Goal: Task Accomplishment & Management: Complete application form

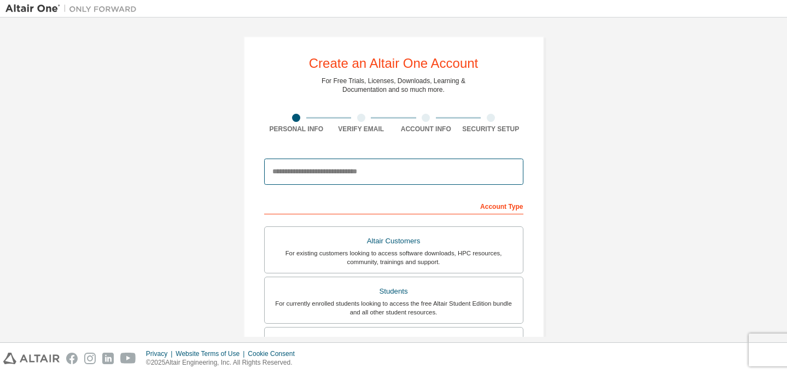
click at [332, 165] on input "email" at bounding box center [393, 172] width 259 height 26
type input "**********"
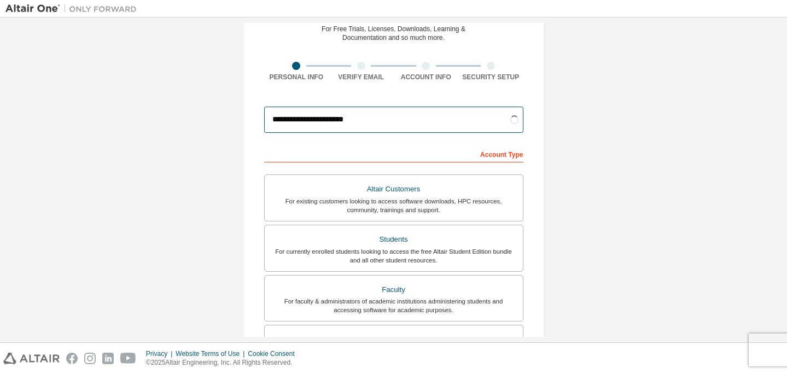
scroll to position [55, 0]
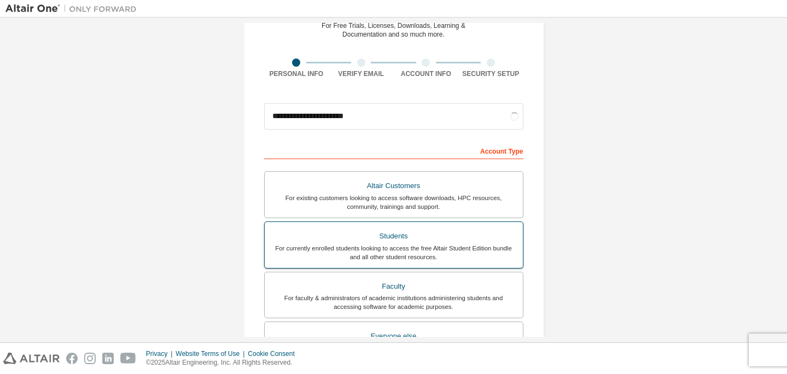
click at [361, 238] on div "Students" at bounding box center [393, 236] width 245 height 15
click at [429, 252] on div "For currently enrolled students looking to access the free Altair Student Editi…" at bounding box center [393, 253] width 245 height 18
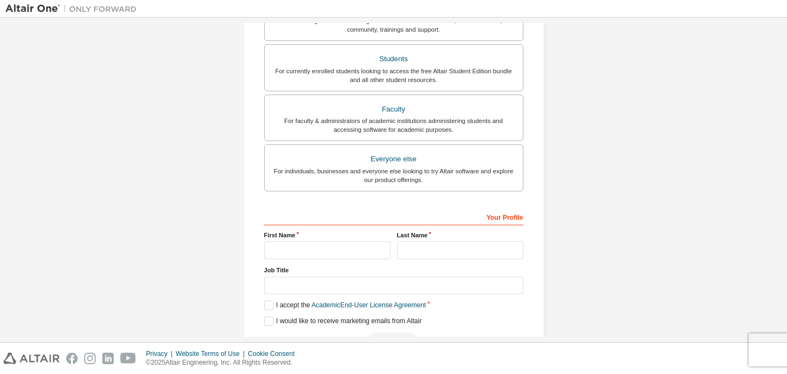
scroll to position [265, 0]
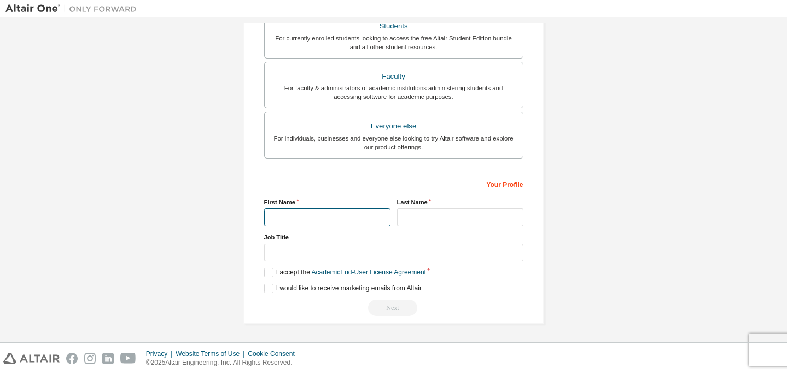
click at [322, 220] on input "text" at bounding box center [327, 217] width 126 height 18
type input "*******"
type input "********"
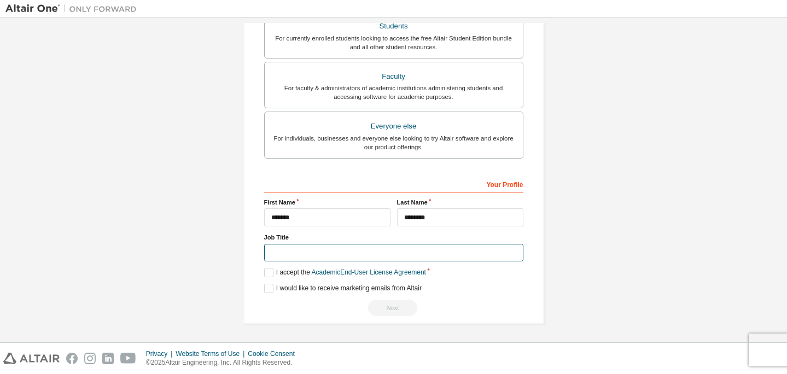
click at [374, 253] on input "text" at bounding box center [393, 253] width 259 height 18
type input "*******"
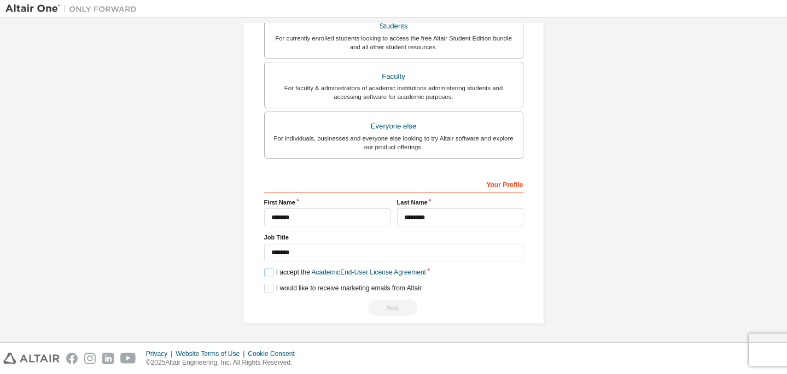
click at [269, 270] on label "I accept the Academic End-User License Agreement" at bounding box center [345, 272] width 162 height 9
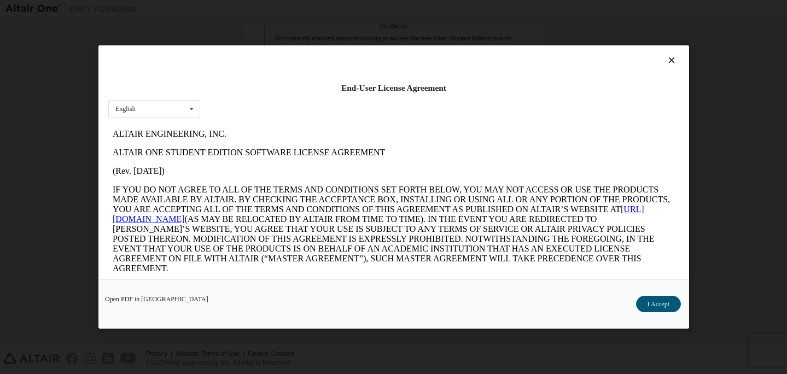
scroll to position [0, 0]
click at [665, 307] on button "I Accept" at bounding box center [658, 304] width 45 height 16
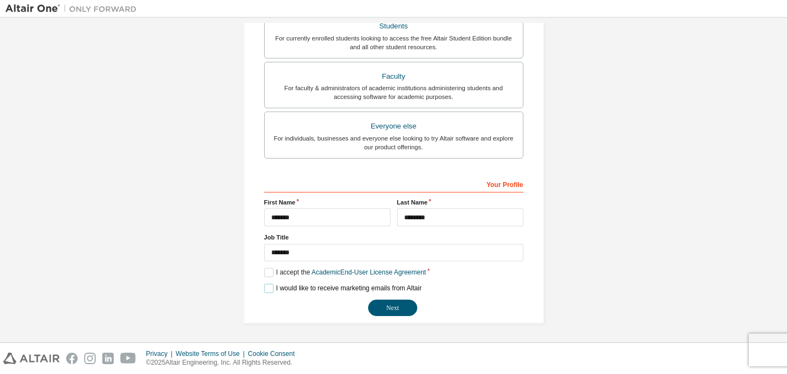
click at [269, 289] on label "I would like to receive marketing emails from Altair" at bounding box center [343, 288] width 158 height 9
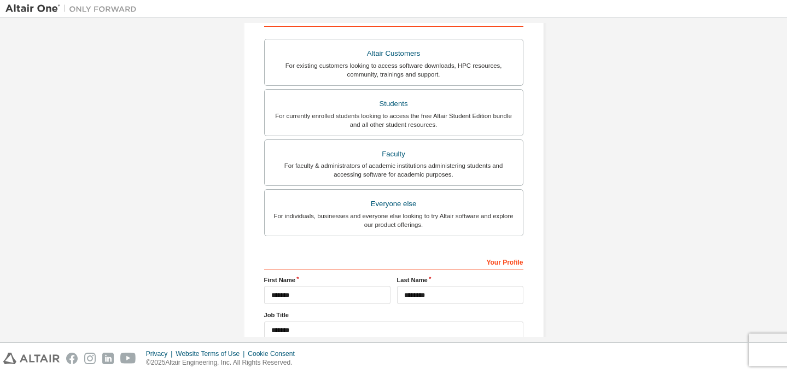
scroll to position [265, 0]
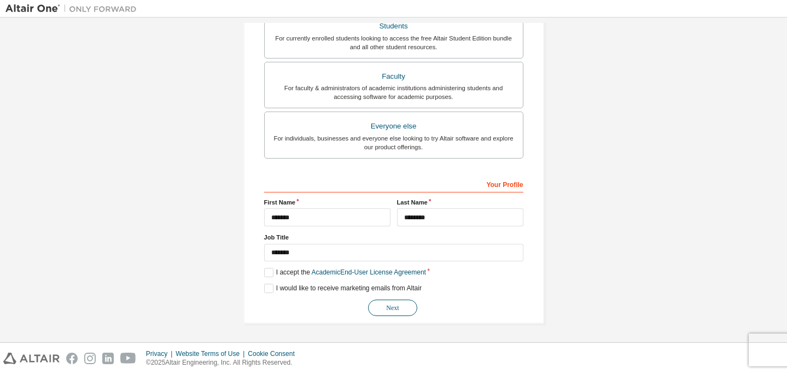
click at [398, 310] on button "Next" at bounding box center [392, 308] width 49 height 16
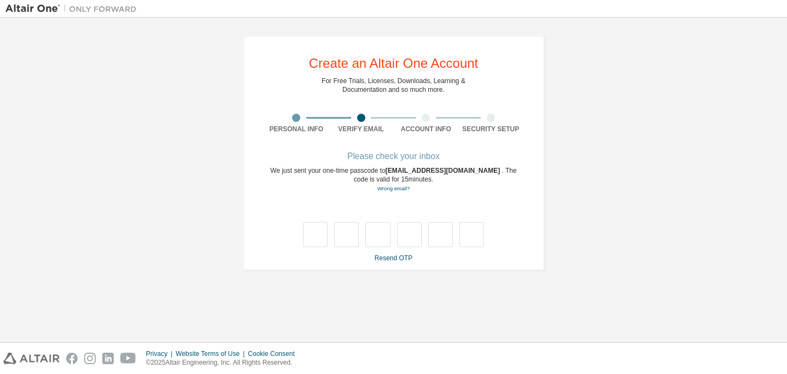
type input "*"
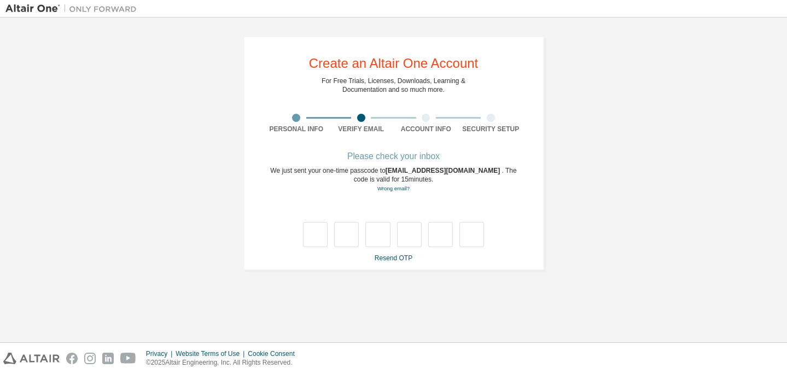
type input "*"
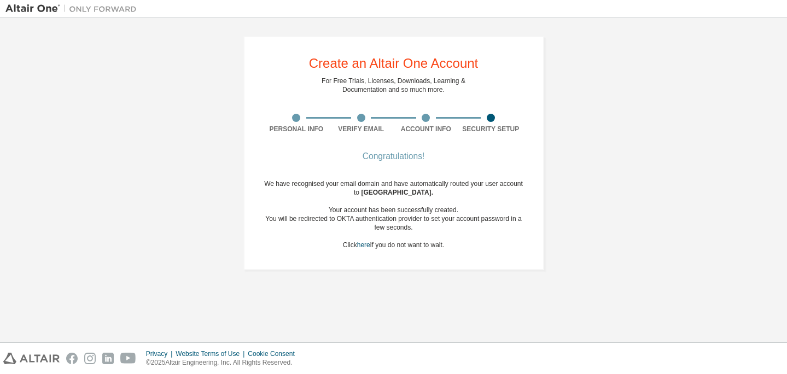
click at [277, 183] on div "We have recognised your email domain and have automatically routed your user ac…" at bounding box center [393, 214] width 259 height 70
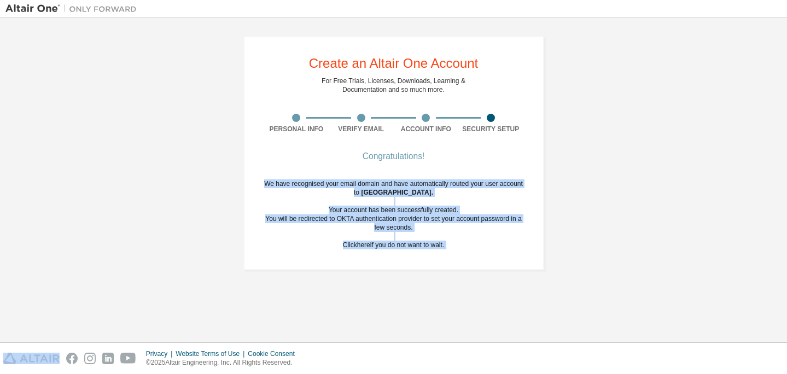
drag, startPoint x: 277, startPoint y: 183, endPoint x: 490, endPoint y: 258, distance: 225.6
click at [490, 258] on div "Congratulations! We have recognised your email domain and have automatically ro…" at bounding box center [393, 207] width 259 height 109
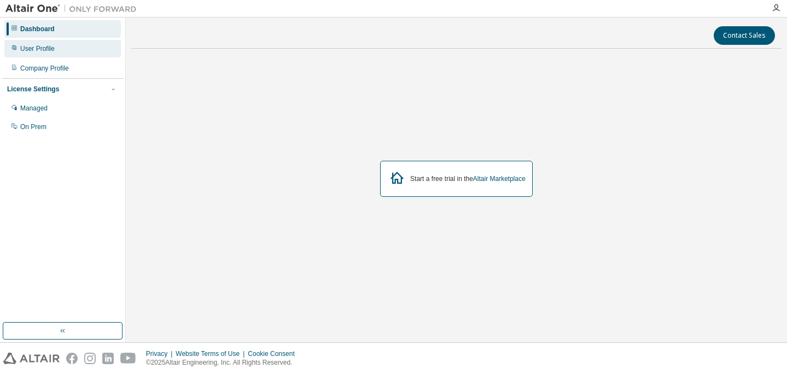
click at [73, 48] on div "User Profile" at bounding box center [62, 49] width 117 height 18
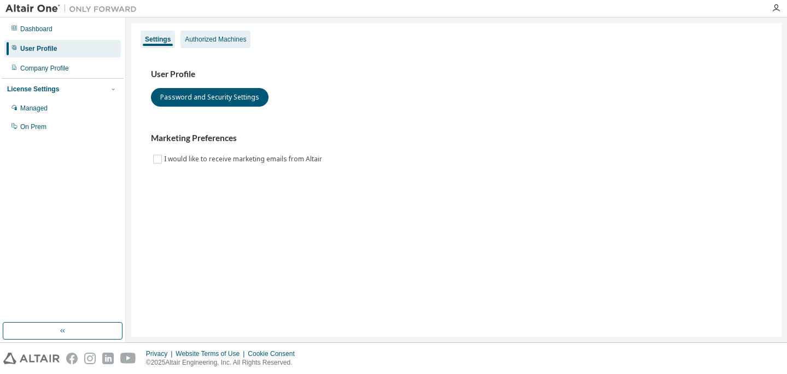
click at [208, 43] on div "Authorized Machines" at bounding box center [215, 39] width 61 height 9
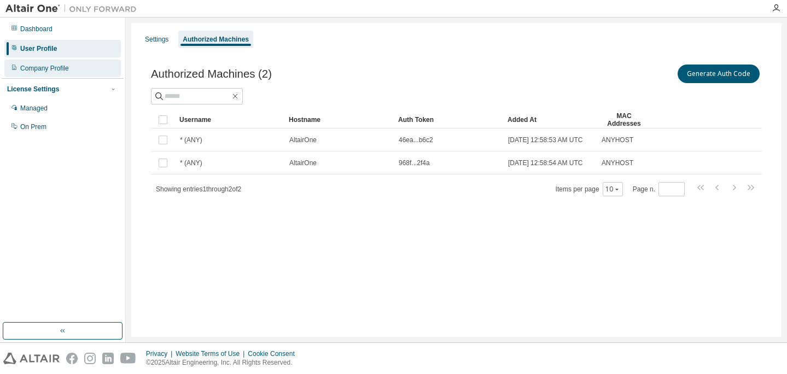
click at [54, 62] on div "Company Profile" at bounding box center [62, 69] width 117 height 18
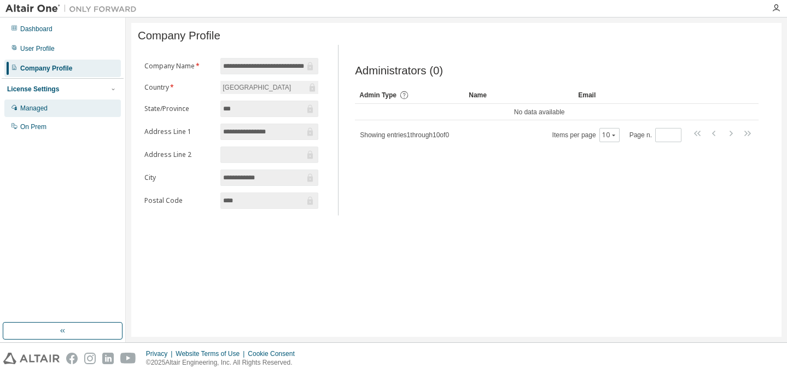
click at [69, 106] on div "Managed" at bounding box center [62, 109] width 117 height 18
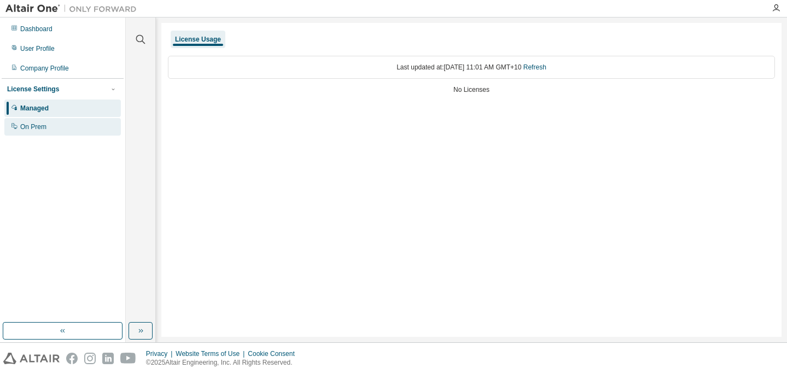
click at [64, 125] on div "On Prem" at bounding box center [62, 127] width 117 height 18
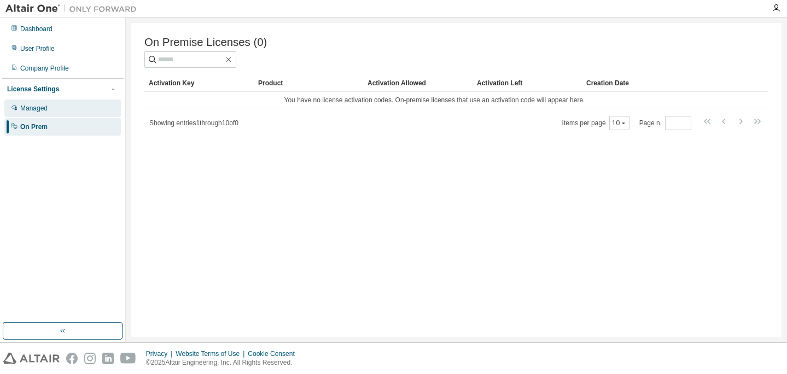
click at [80, 111] on div "Managed" at bounding box center [62, 109] width 117 height 18
